Goal: Register for event/course

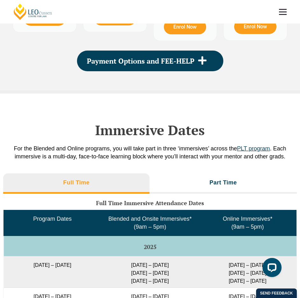
click at [277, 12] on link at bounding box center [283, 12] width 24 height 24
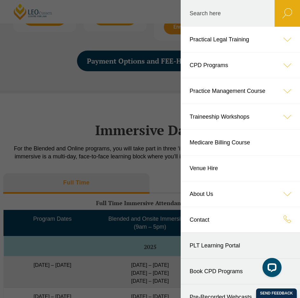
click at [122, 24] on header "Leo Cussen Centre for Law Search here Practical Legal Training Our Practical Le…" at bounding box center [150, 12] width 300 height 24
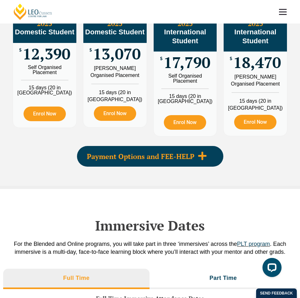
scroll to position [750, 0]
